Goal: Task Accomplishment & Management: Use online tool/utility

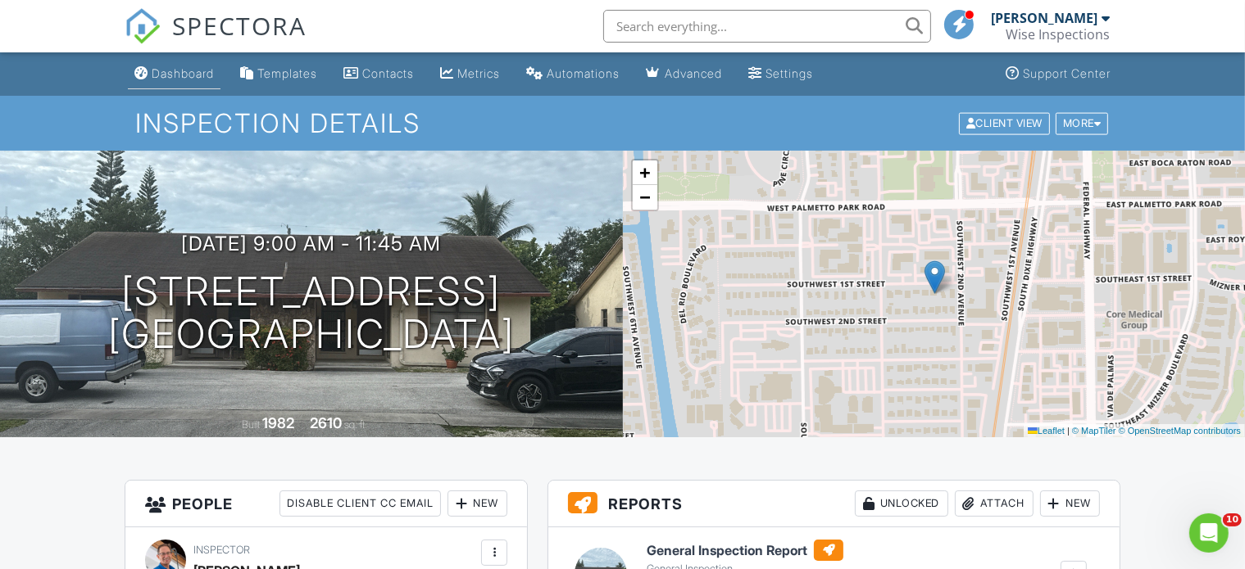
click at [185, 75] on div "Dashboard" at bounding box center [183, 73] width 62 height 14
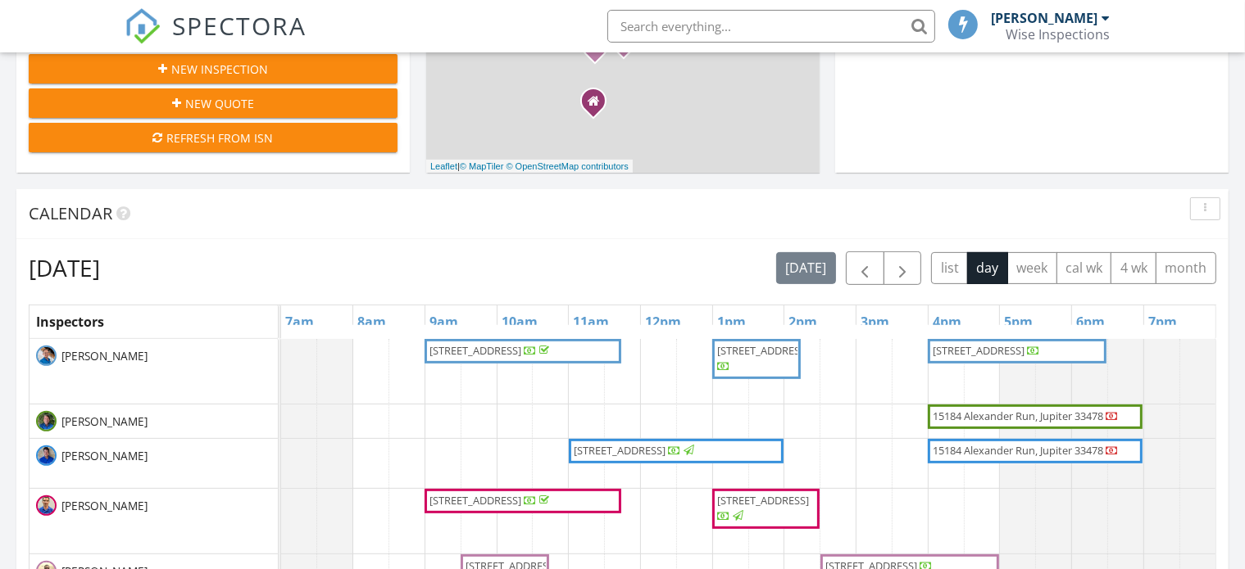
scroll to position [541, 0]
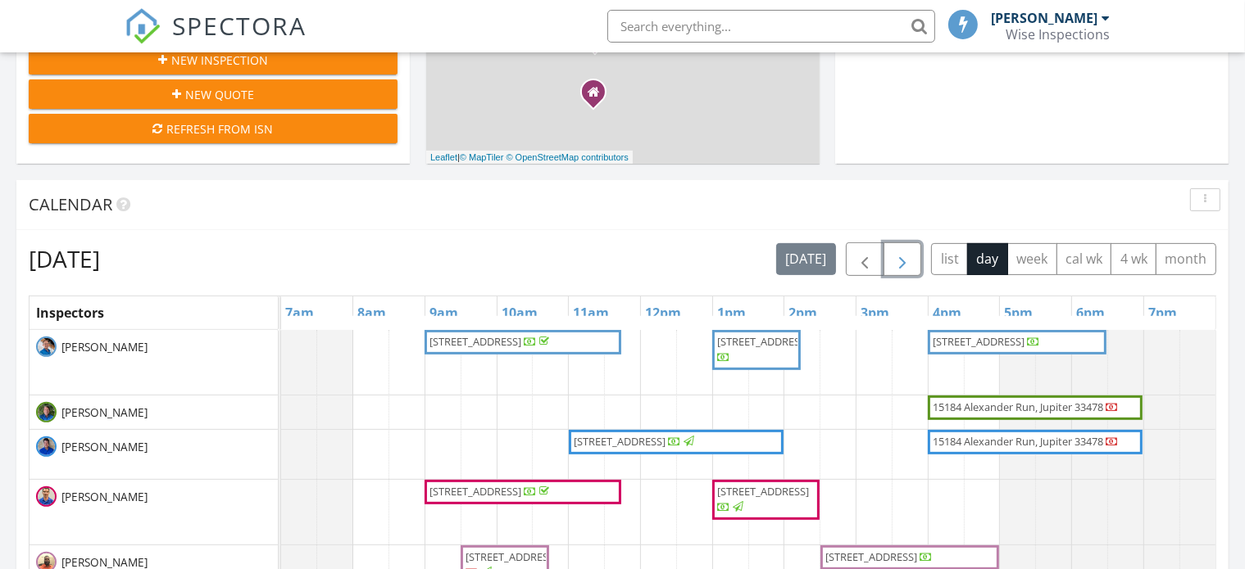
click at [903, 258] on span "button" at bounding box center [902, 260] width 20 height 20
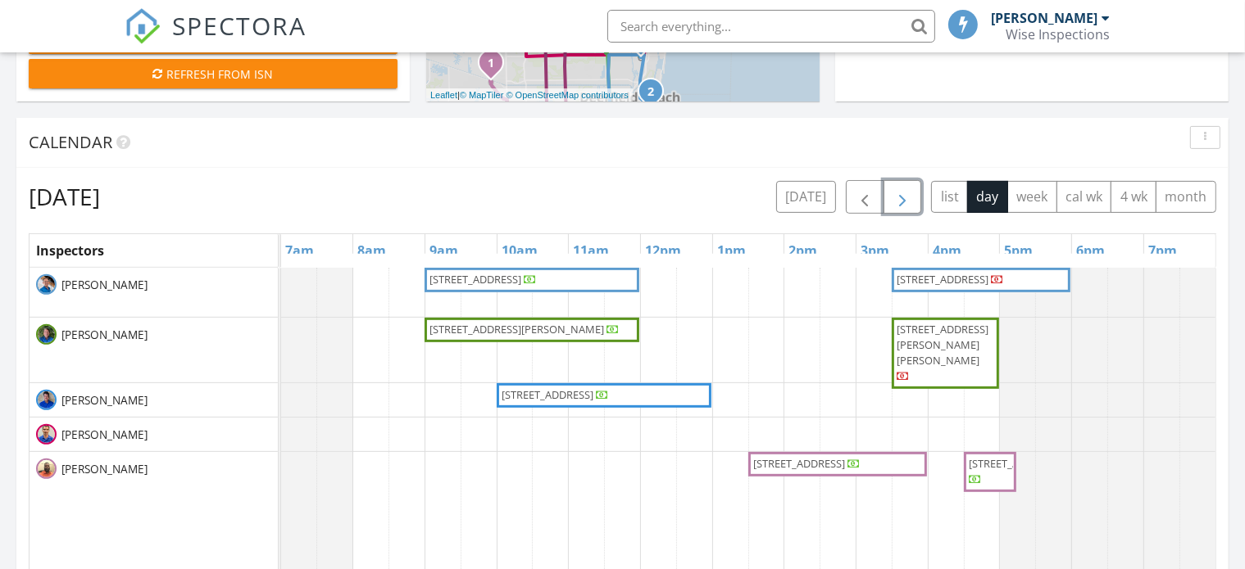
scroll to position [7, 7]
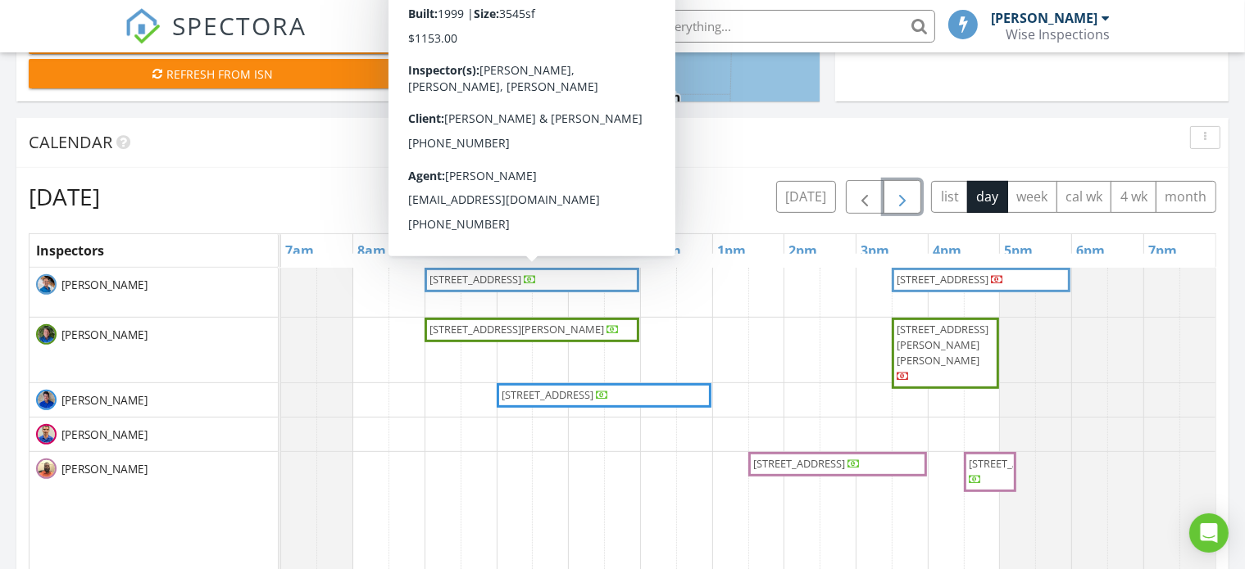
click at [521, 279] on span "6777 NW 44th Ct, Coral Springs 33067" at bounding box center [475, 279] width 92 height 15
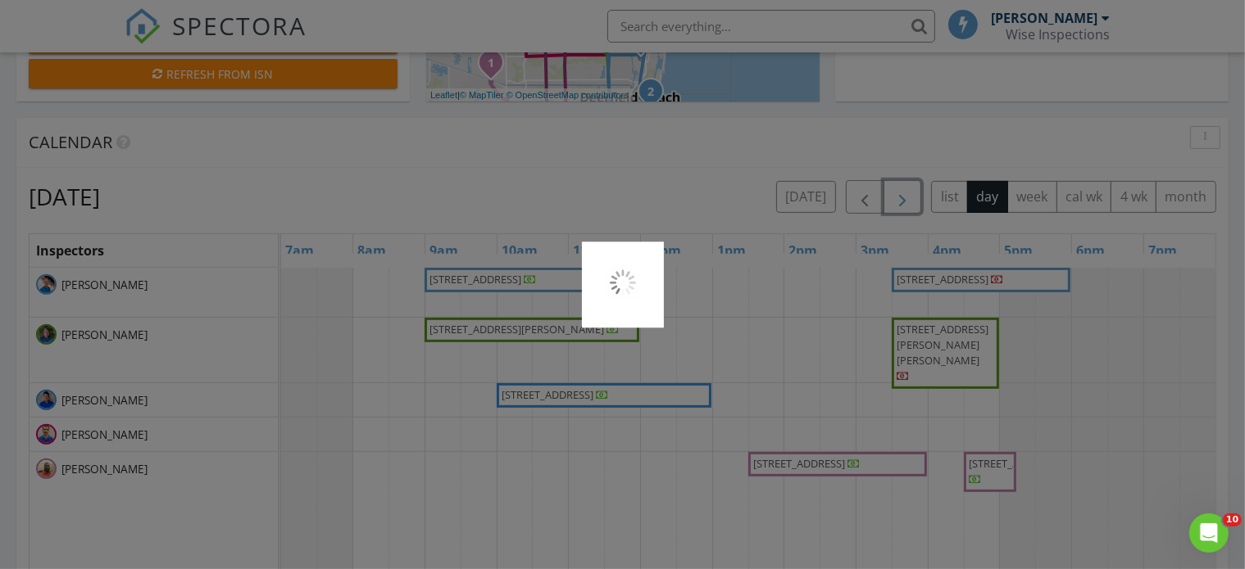
scroll to position [0, 0]
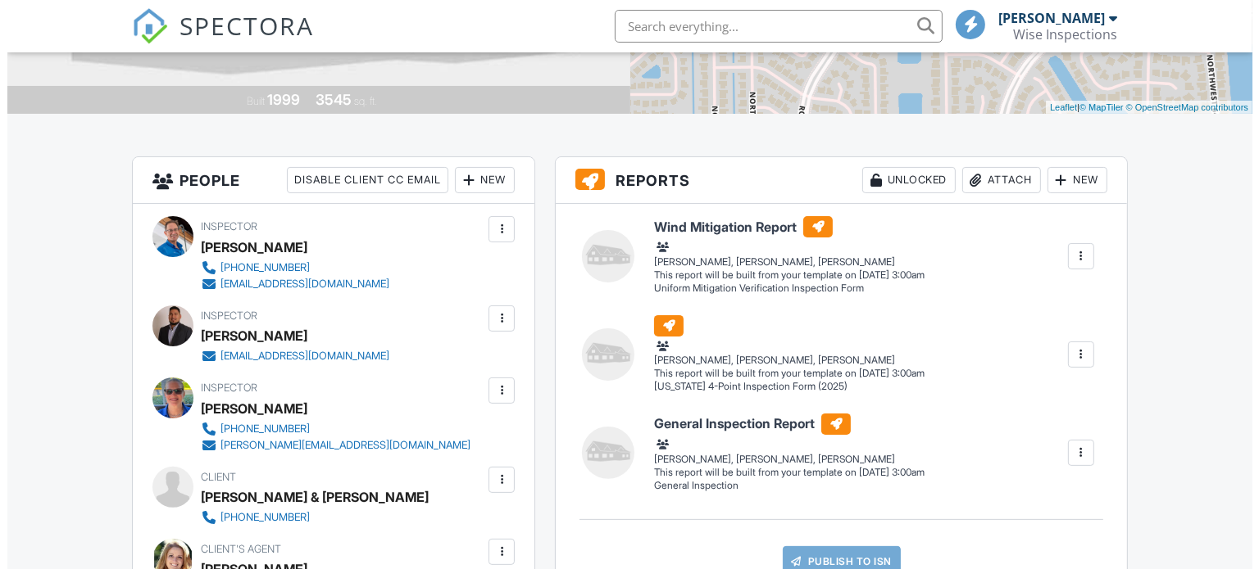
scroll to position [285, 0]
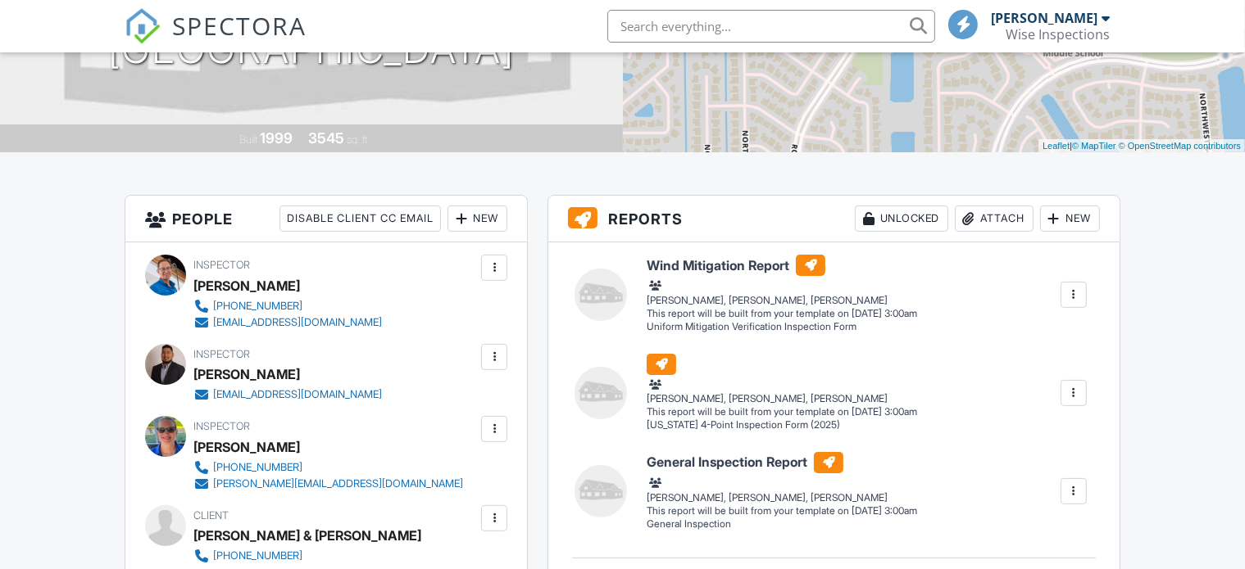
click at [1065, 216] on div "New" at bounding box center [1070, 219] width 60 height 26
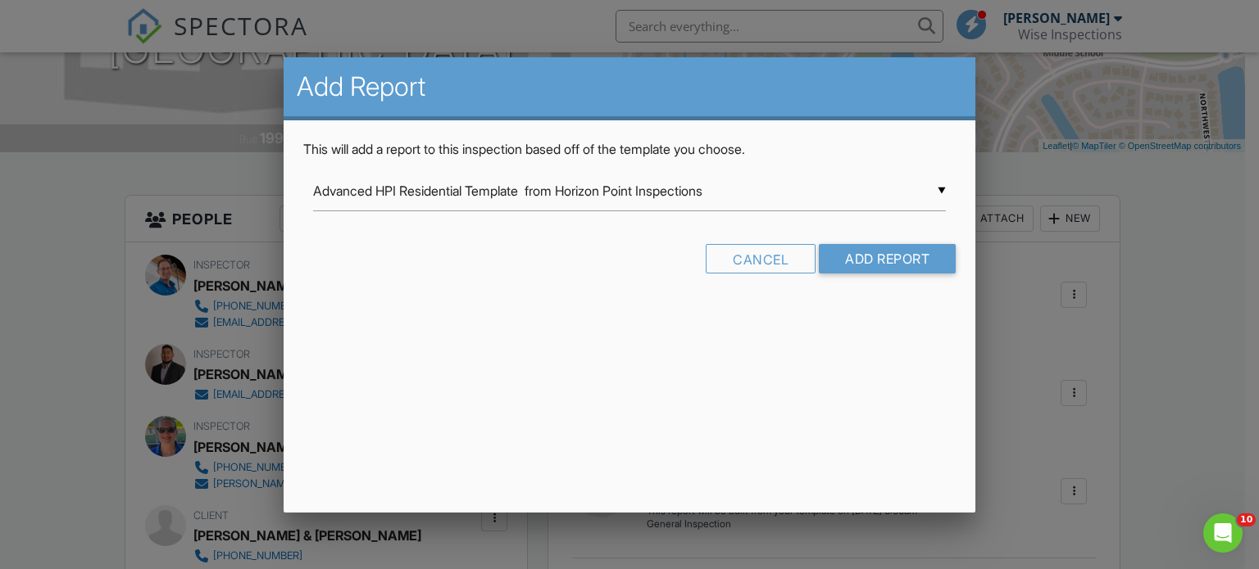
scroll to position [0, 0]
click at [939, 185] on div "▼ Advanced HPI Residential Template from Horizon Point Inspections Advanced HPI…" at bounding box center [629, 191] width 633 height 40
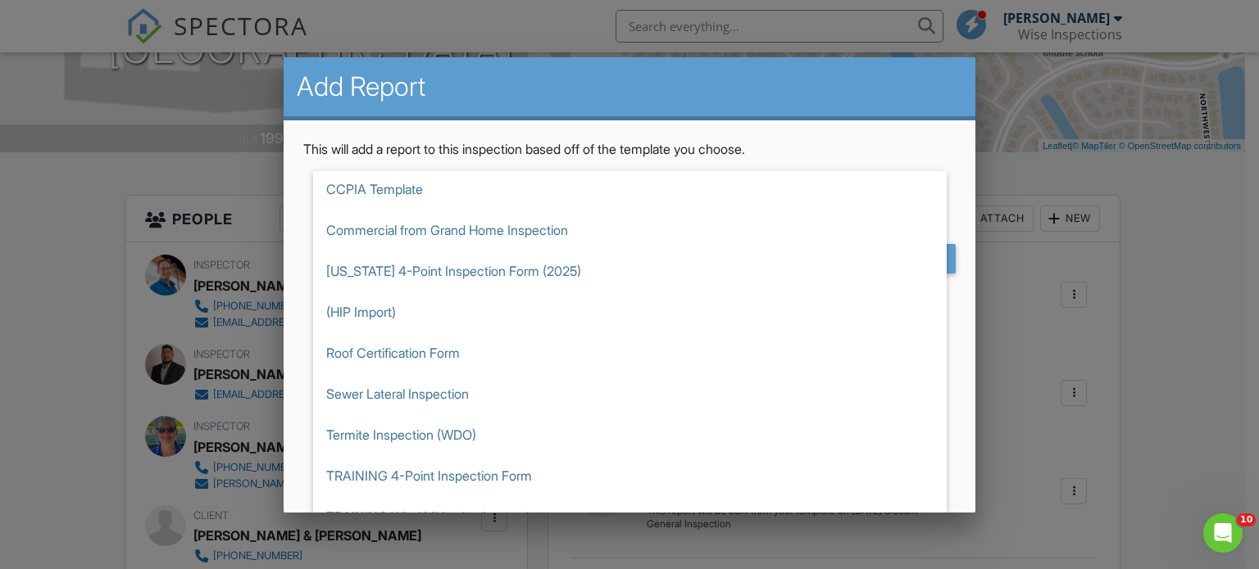
scroll to position [502, 0]
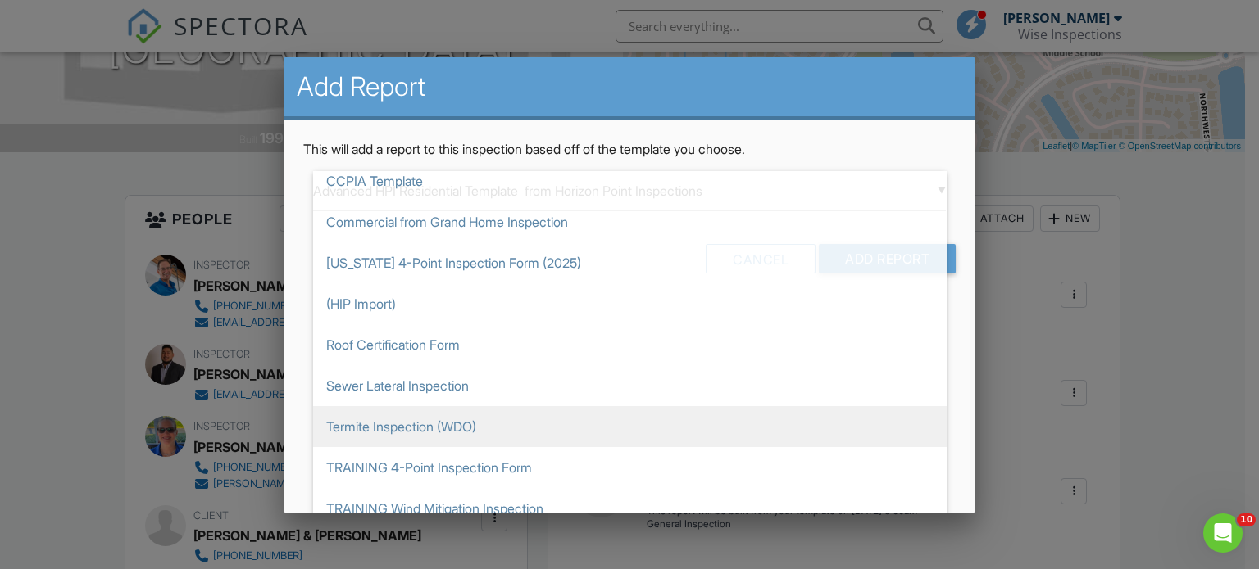
click at [405, 417] on span "Termite Inspection (WDO)" at bounding box center [629, 426] width 633 height 41
type input "Termite Inspection (WDO)"
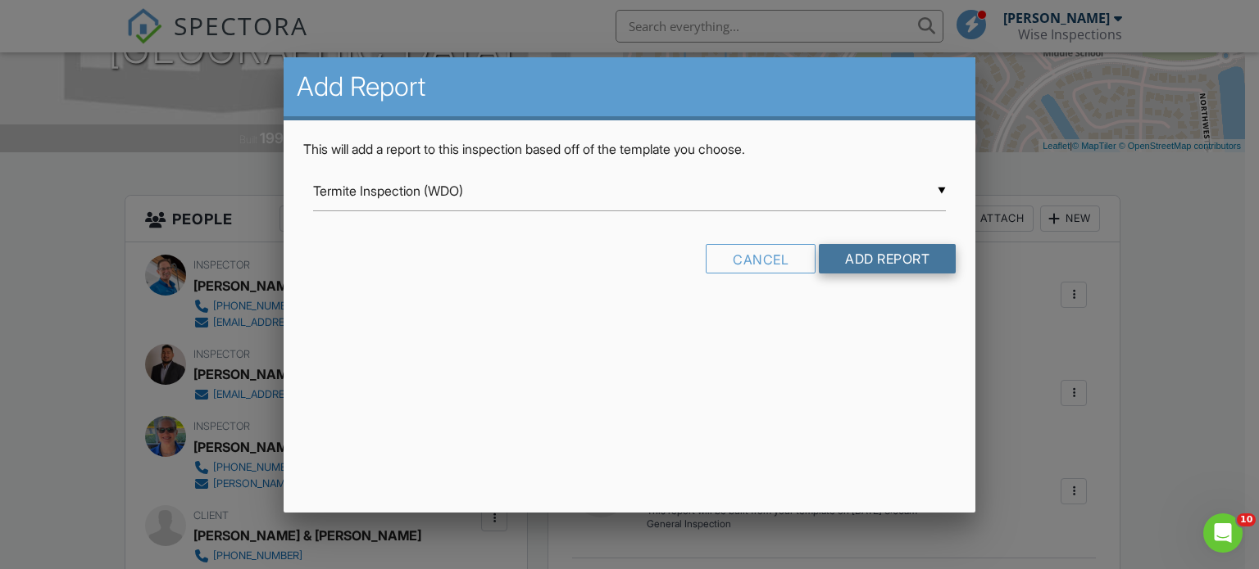
click at [859, 257] on input "Add Report" at bounding box center [887, 258] width 137 height 29
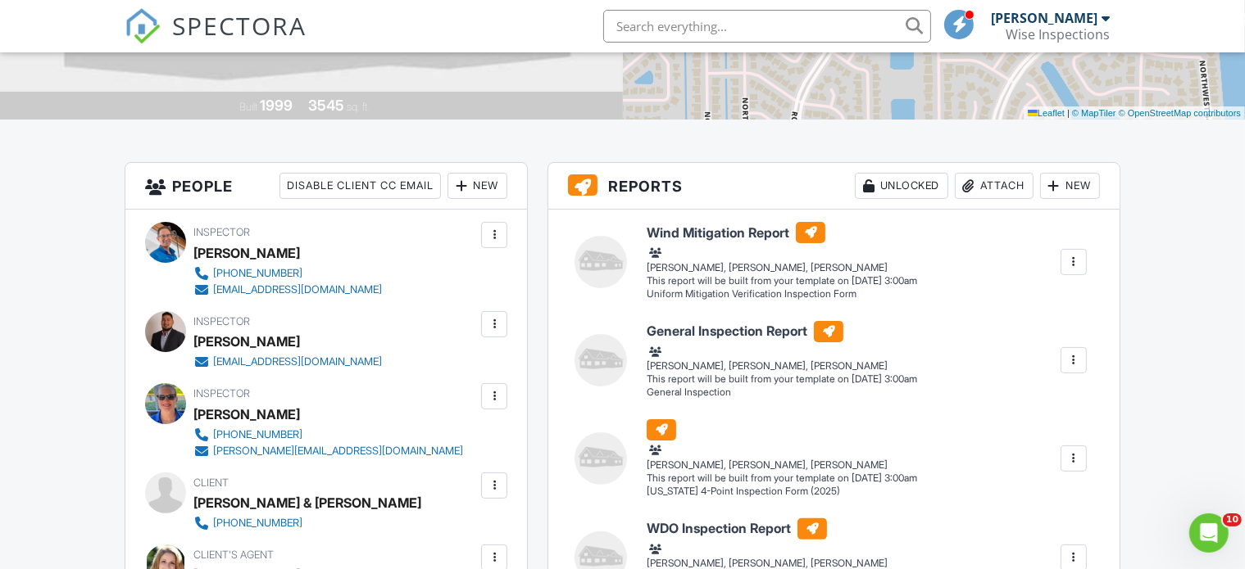
scroll to position [336, 0]
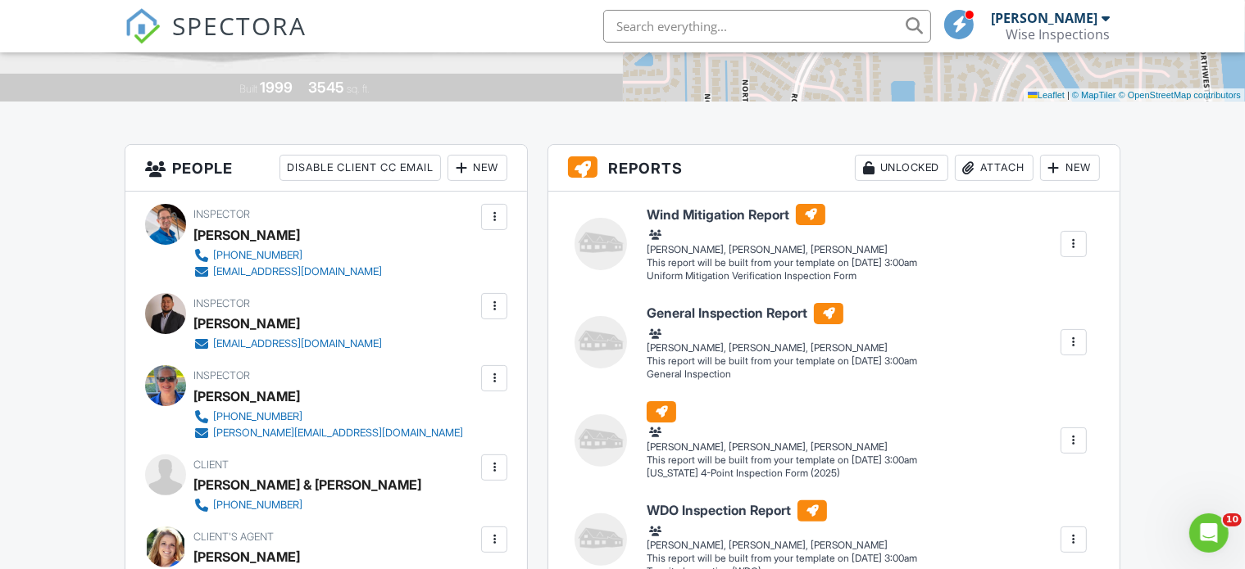
click at [1072, 244] on div at bounding box center [1073, 244] width 16 height 16
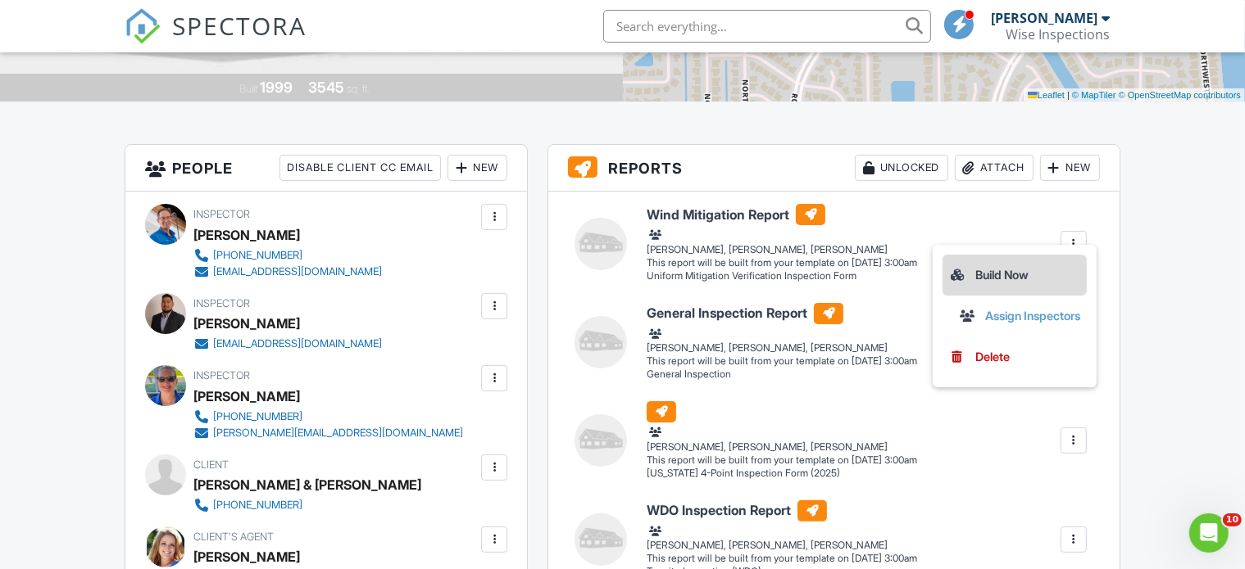
click at [1008, 268] on div "Build Now" at bounding box center [1014, 275] width 131 height 20
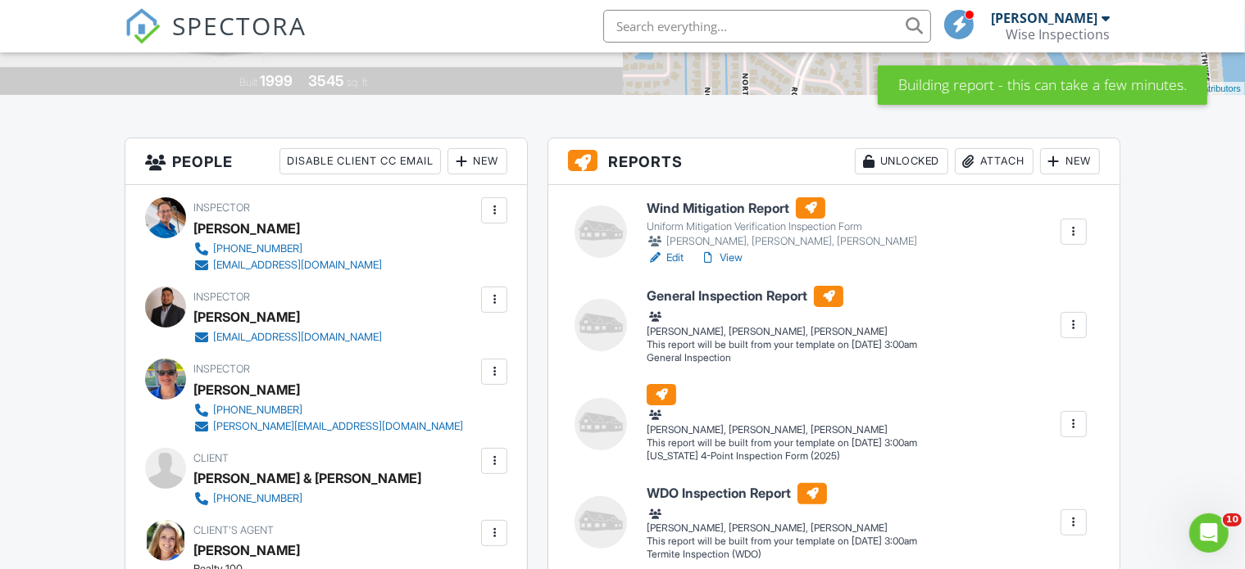
scroll to position [345, 0]
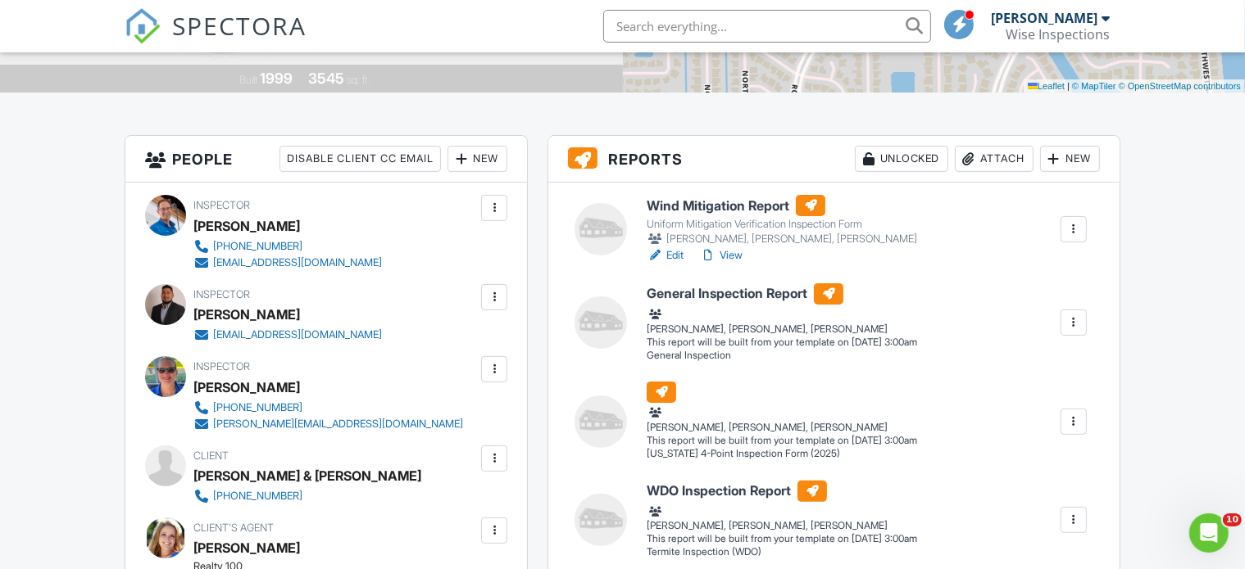
click at [674, 255] on link "Edit" at bounding box center [665, 255] width 37 height 16
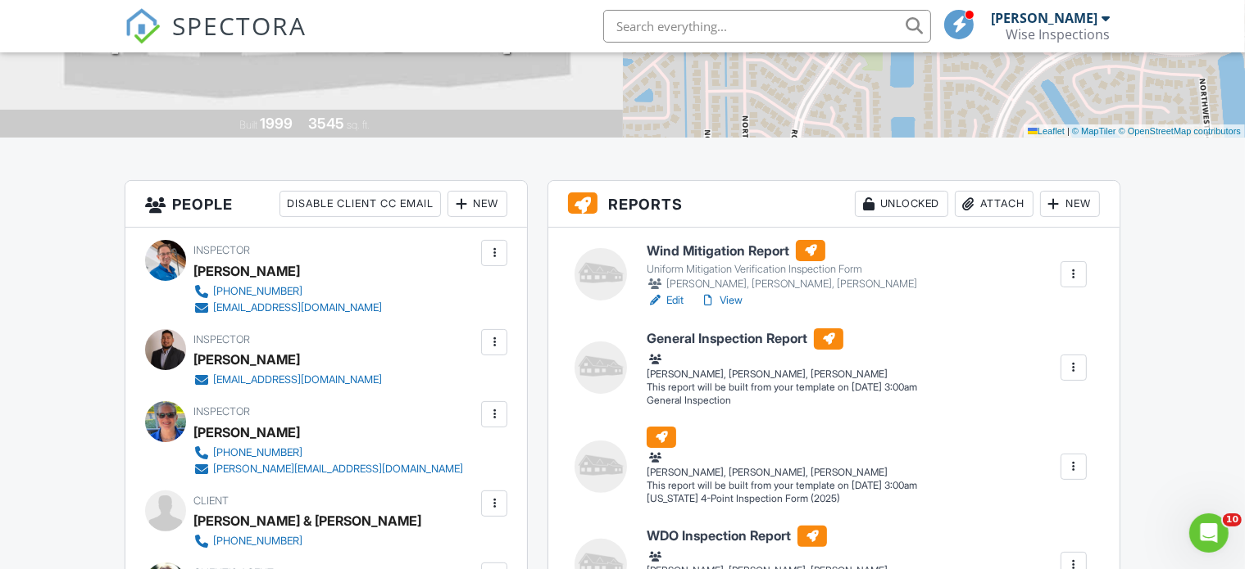
scroll to position [303, 0]
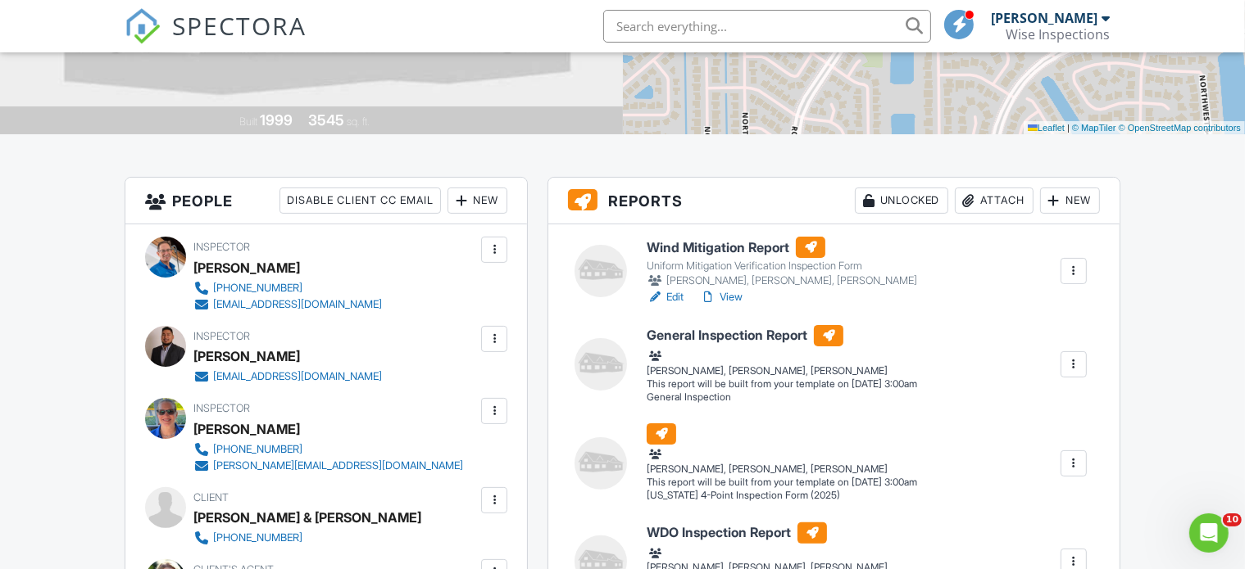
click at [1069, 468] on div at bounding box center [1073, 464] width 16 height 16
click at [998, 493] on div "Build Now" at bounding box center [1014, 495] width 131 height 20
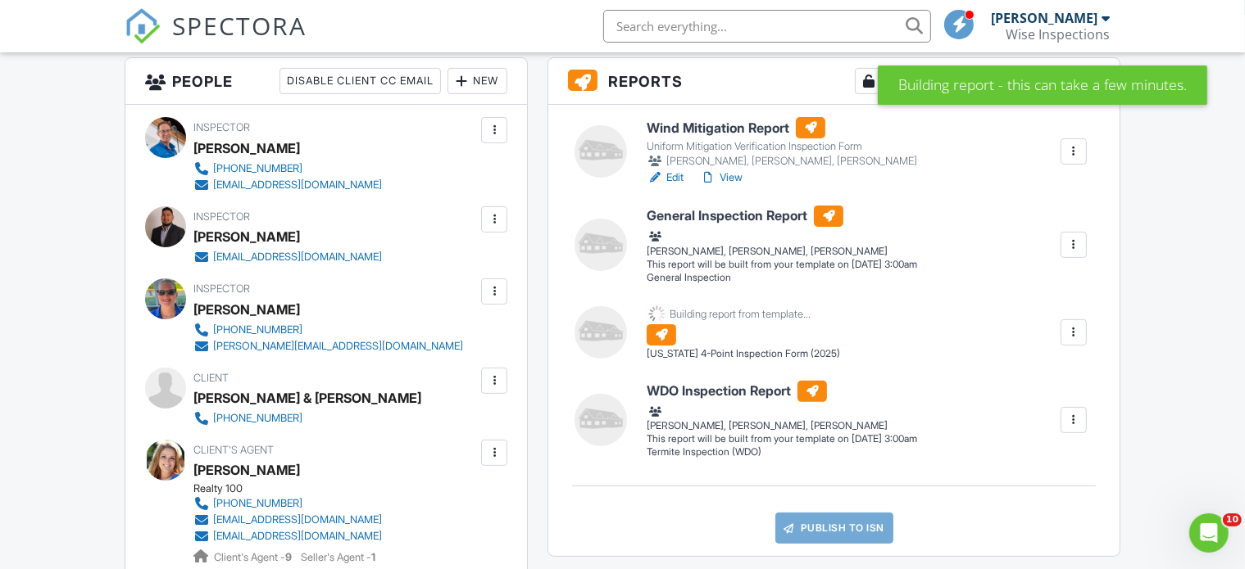
scroll to position [428, 0]
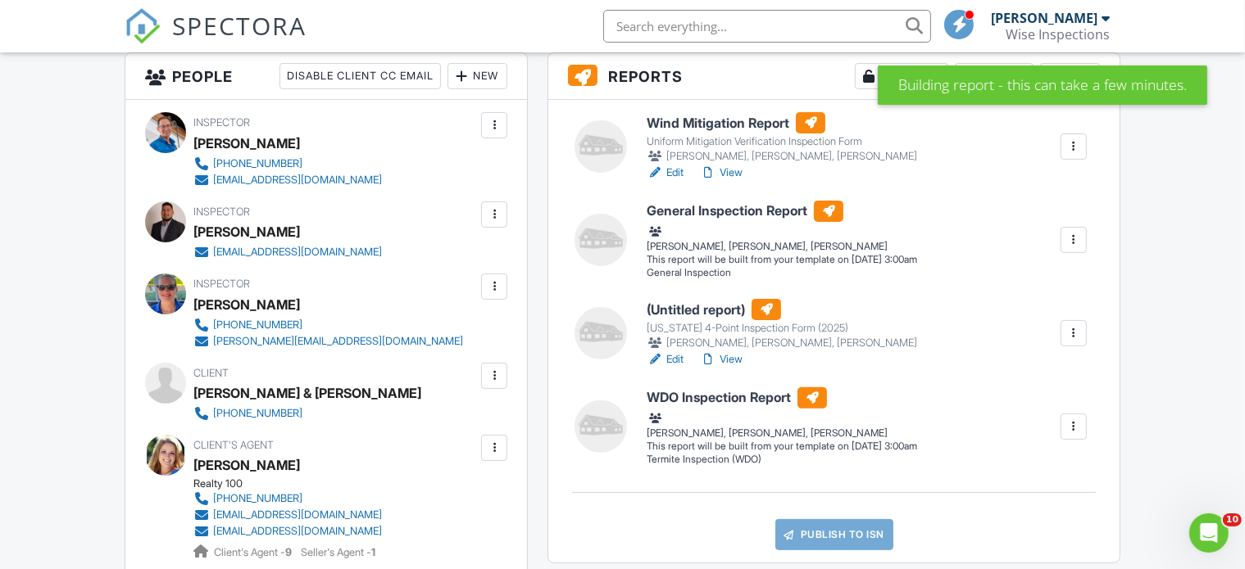
click at [674, 360] on link "Edit" at bounding box center [665, 360] width 37 height 16
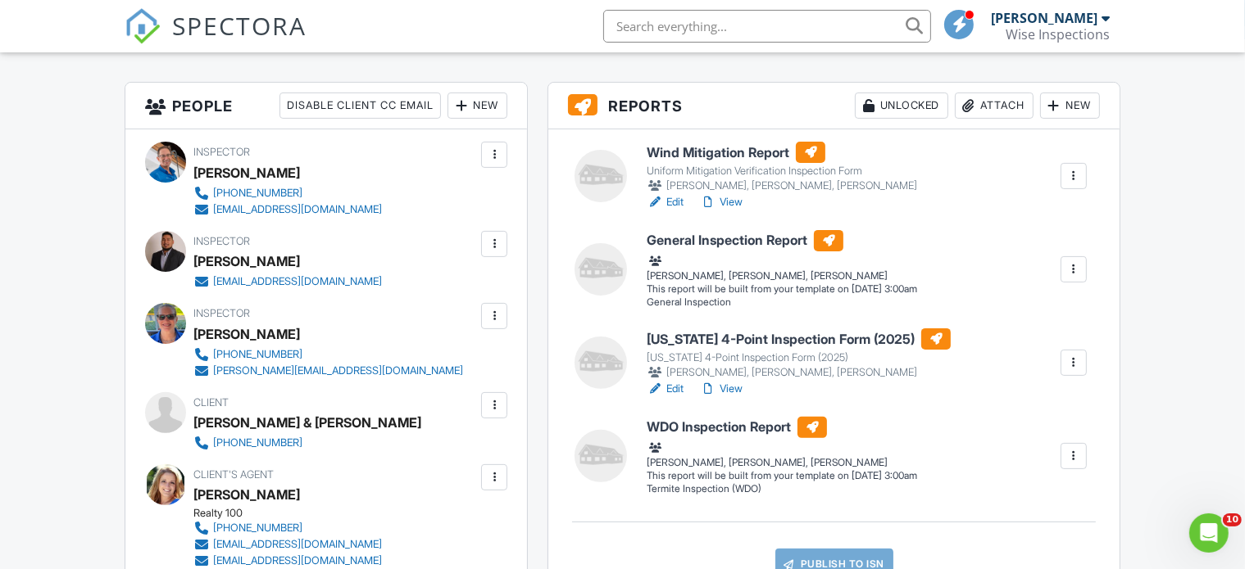
scroll to position [401, 0]
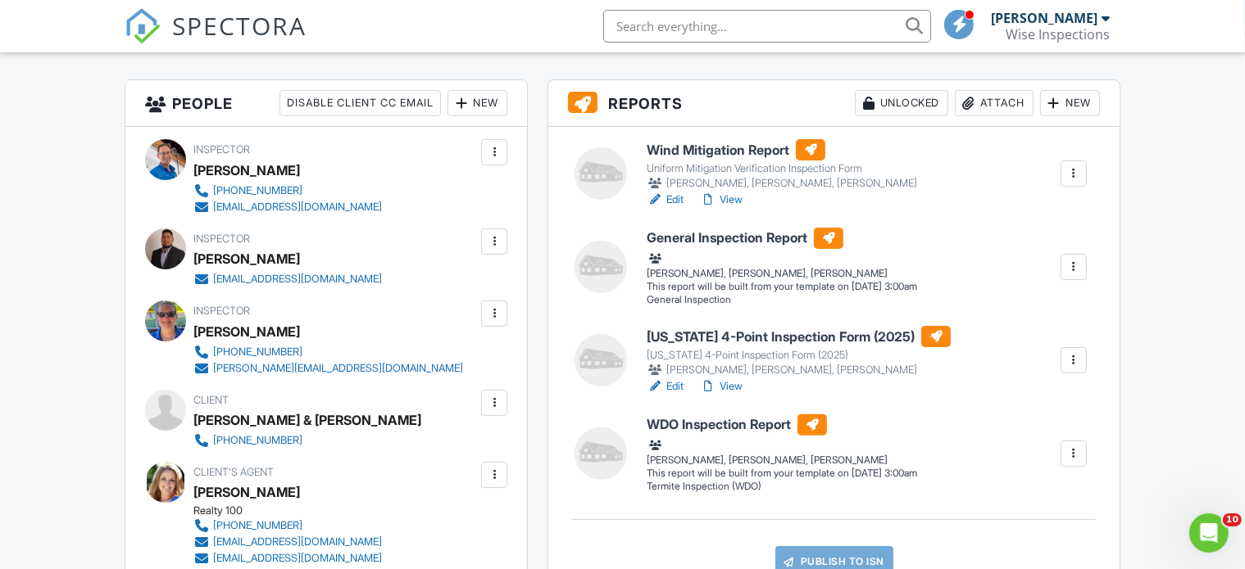
click at [1073, 265] on div at bounding box center [1073, 267] width 16 height 16
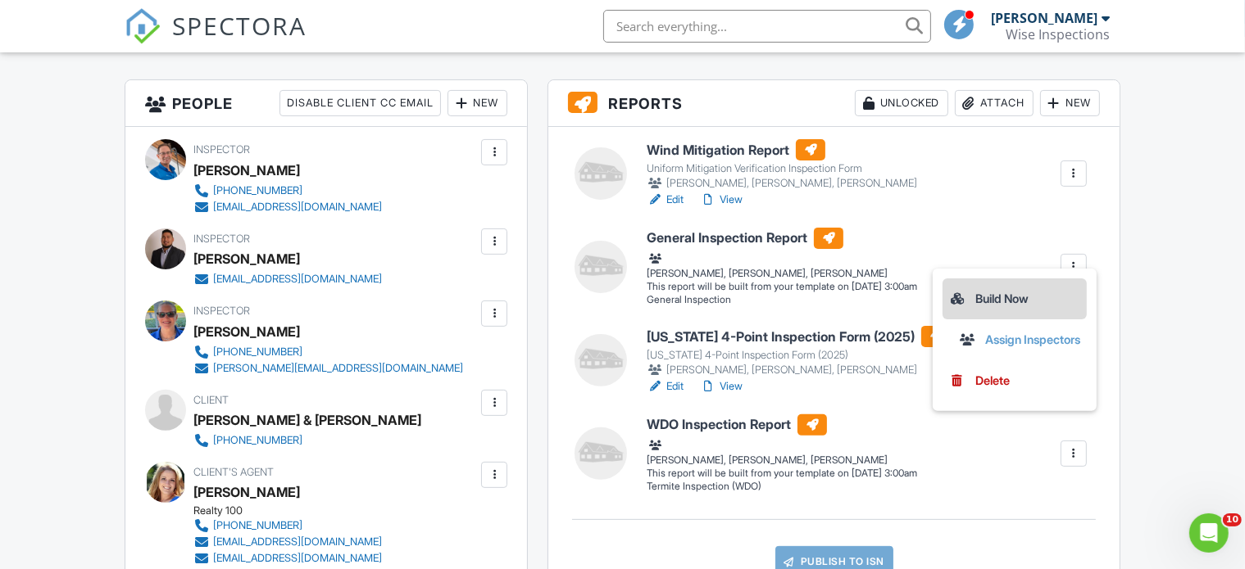
click at [985, 294] on div "Build Now" at bounding box center [1014, 299] width 131 height 20
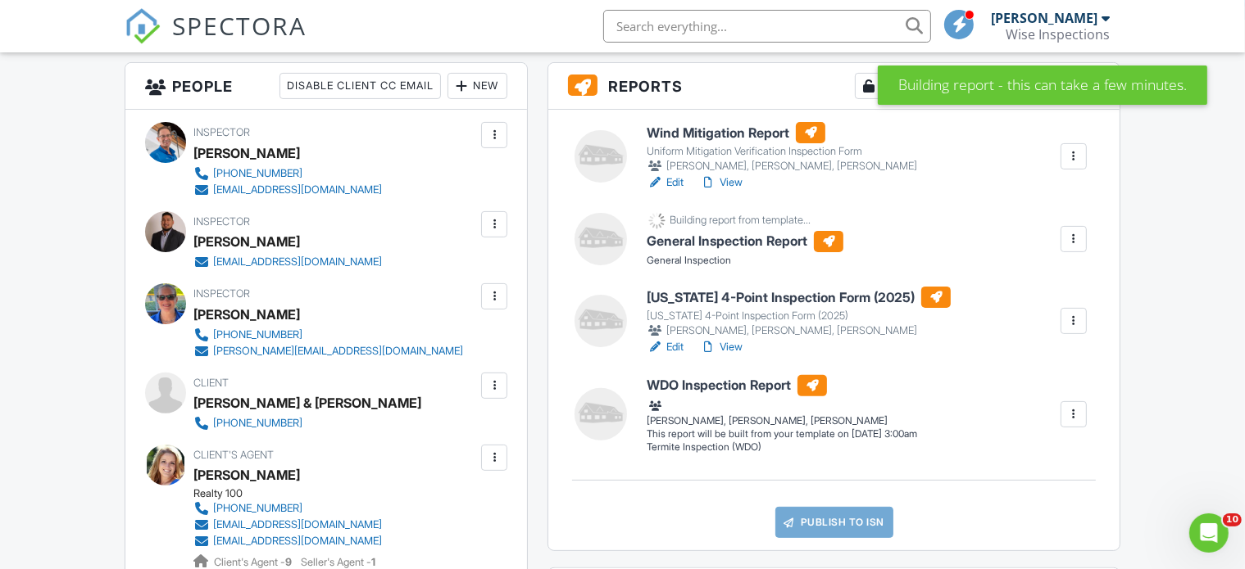
scroll to position [423, 0]
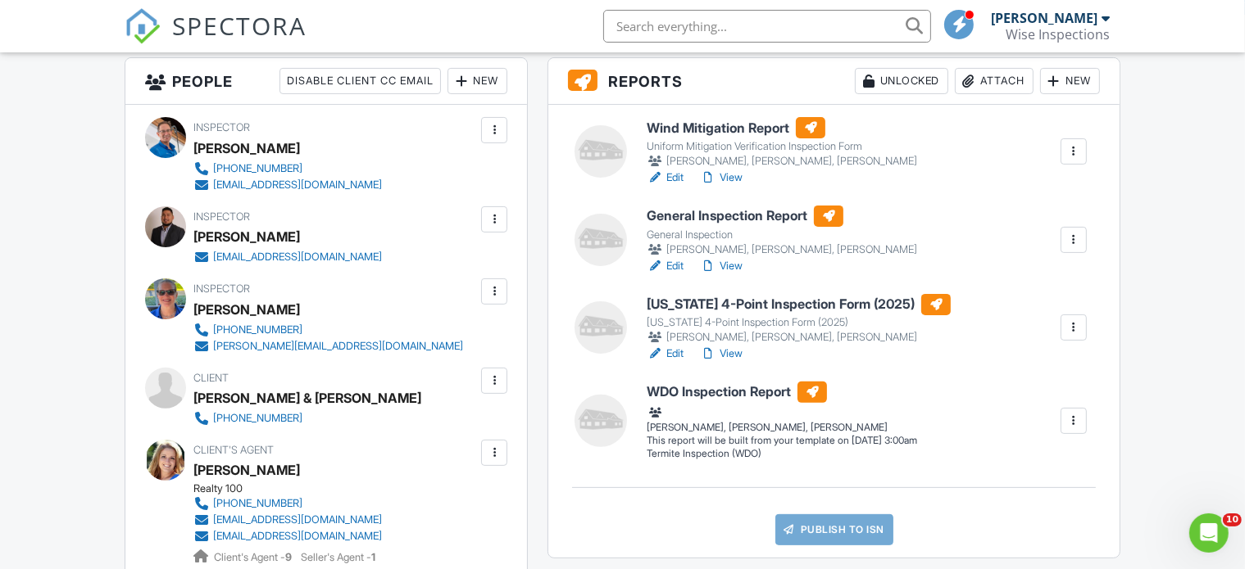
click at [675, 266] on link "Edit" at bounding box center [665, 266] width 37 height 16
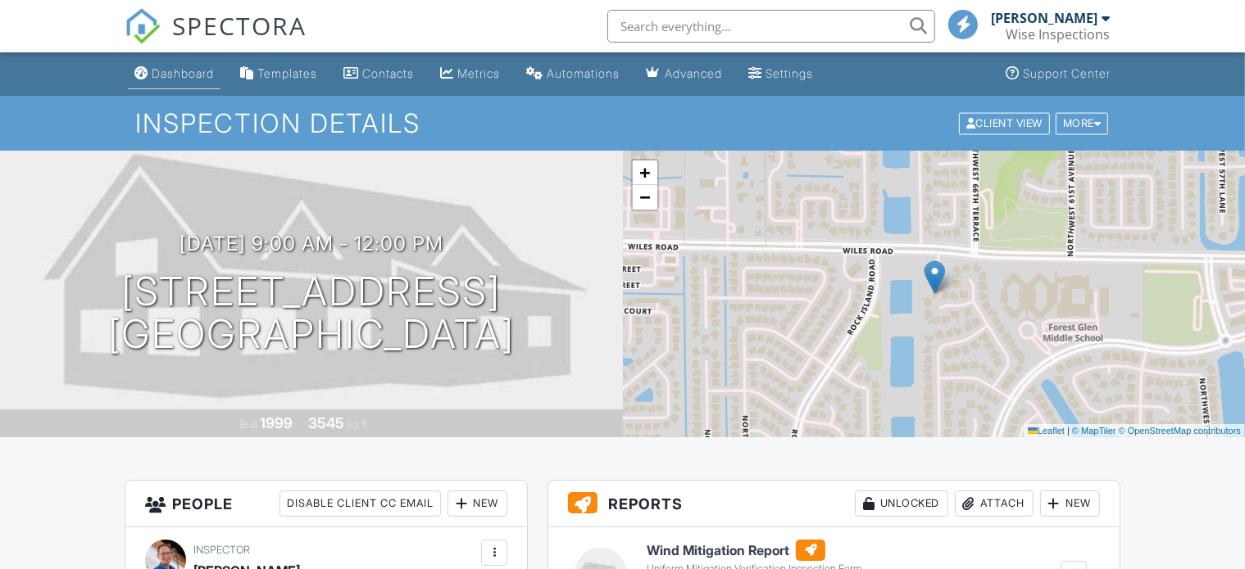
click at [189, 72] on div "Dashboard" at bounding box center [183, 73] width 62 height 14
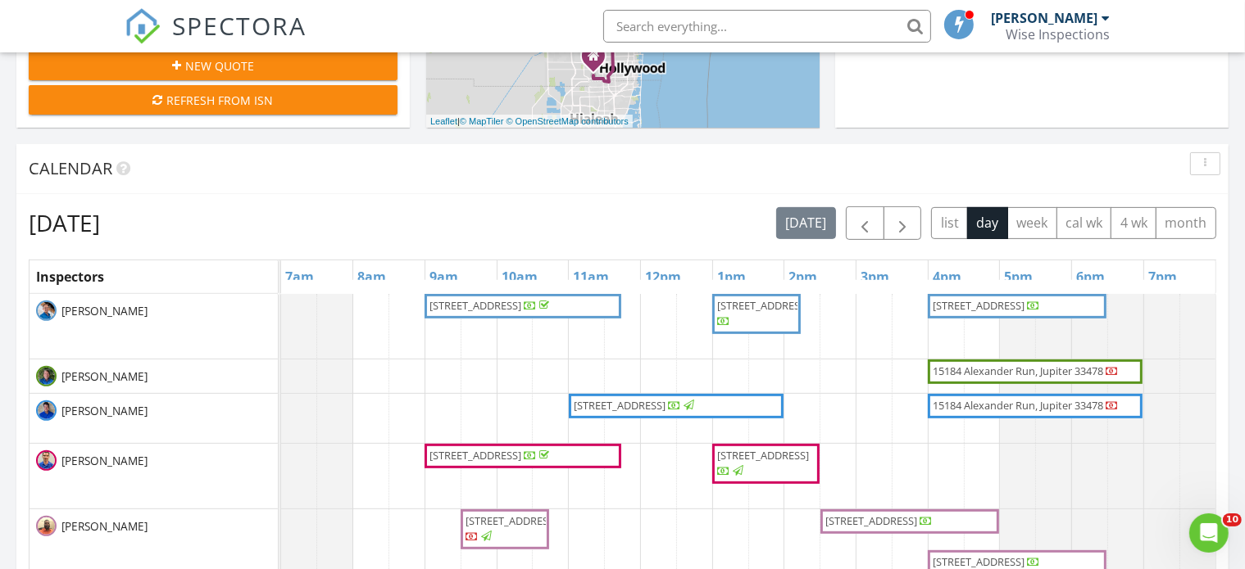
scroll to position [579, 0]
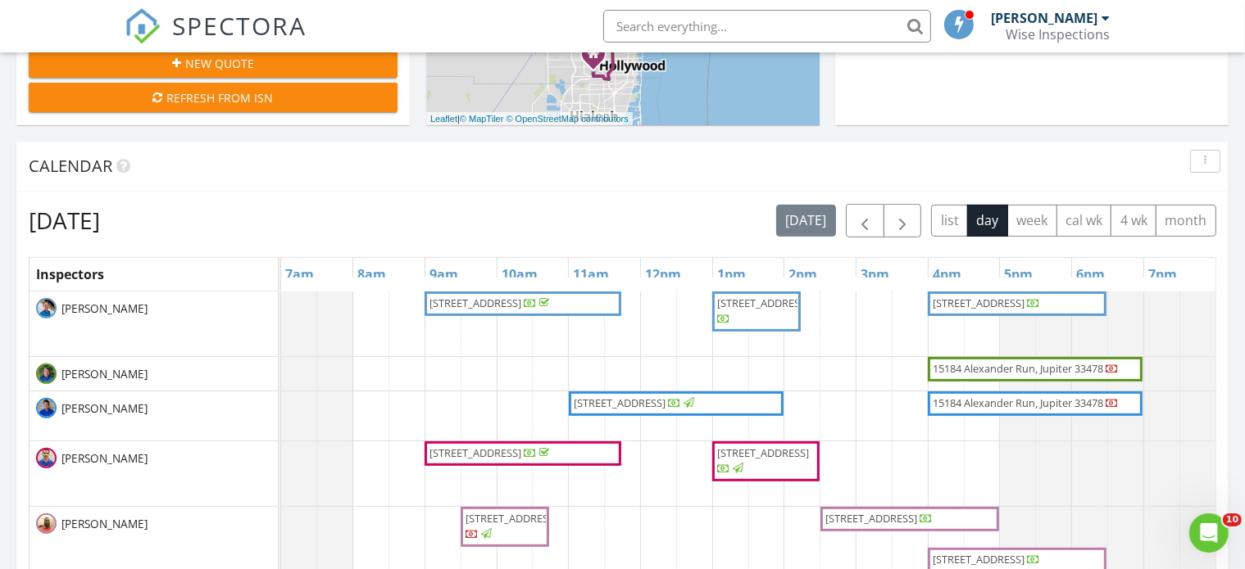
click at [979, 305] on span "8101 NW 59th Pl, Tamarac 33321" at bounding box center [978, 303] width 92 height 15
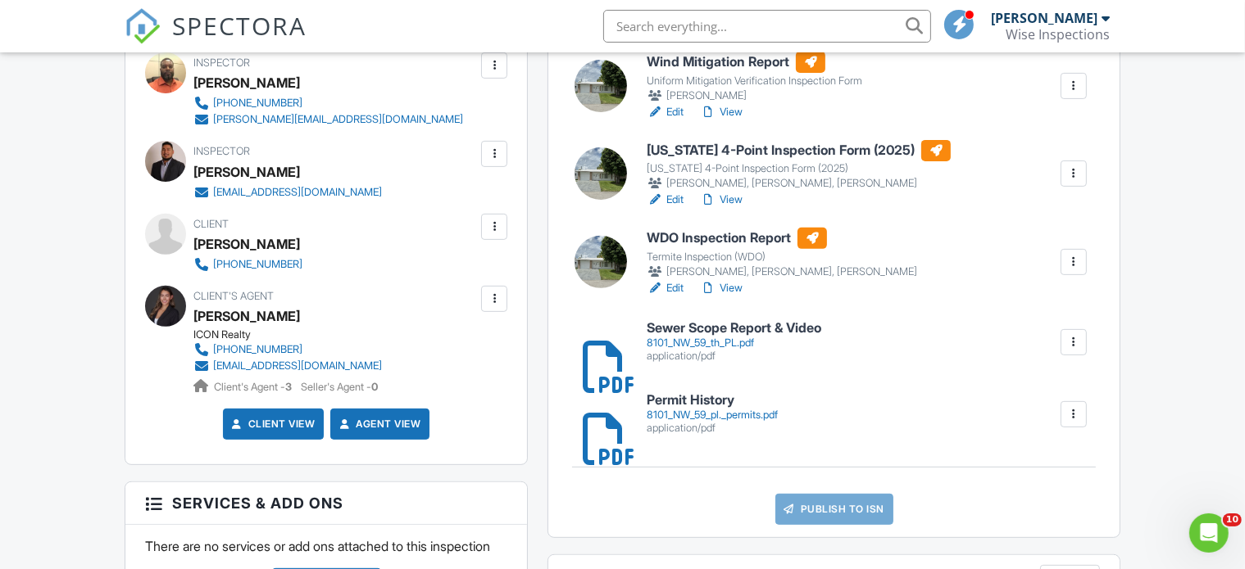
scroll to position [579, 0]
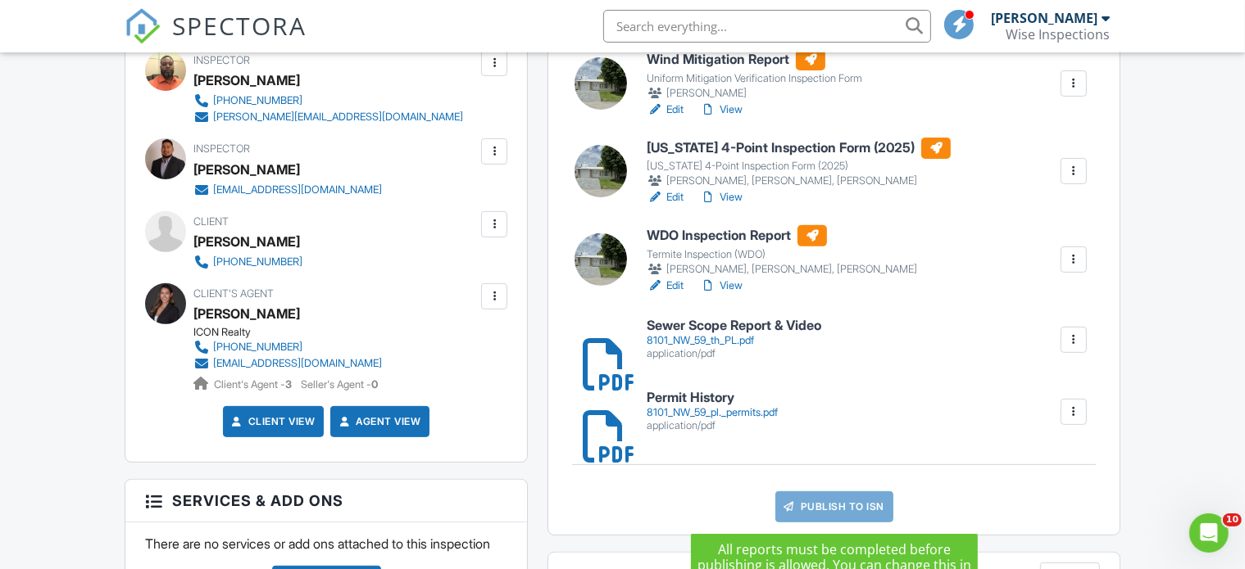
click at [820, 501] on link "Publish to ISN" at bounding box center [834, 507] width 118 height 31
